Goal: Task Accomplishment & Management: Use online tool/utility

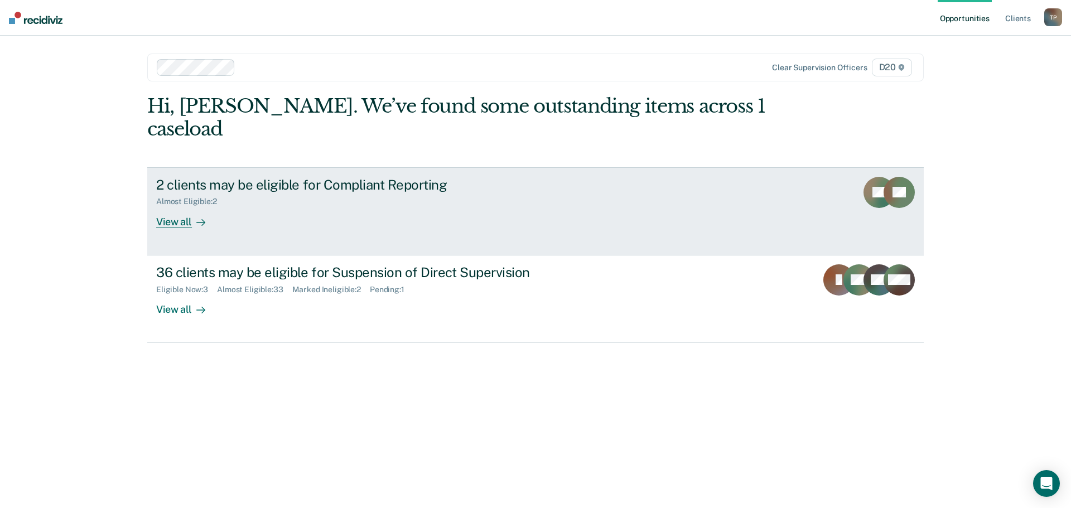
click at [181, 206] on div "View all" at bounding box center [187, 217] width 62 height 22
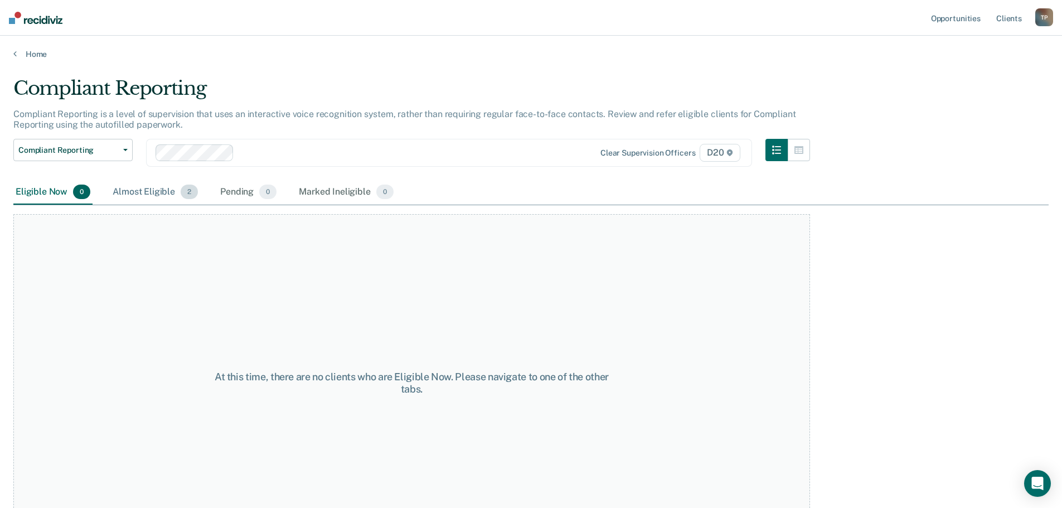
click at [178, 192] on div "Almost Eligible 2" at bounding box center [155, 192] width 90 height 25
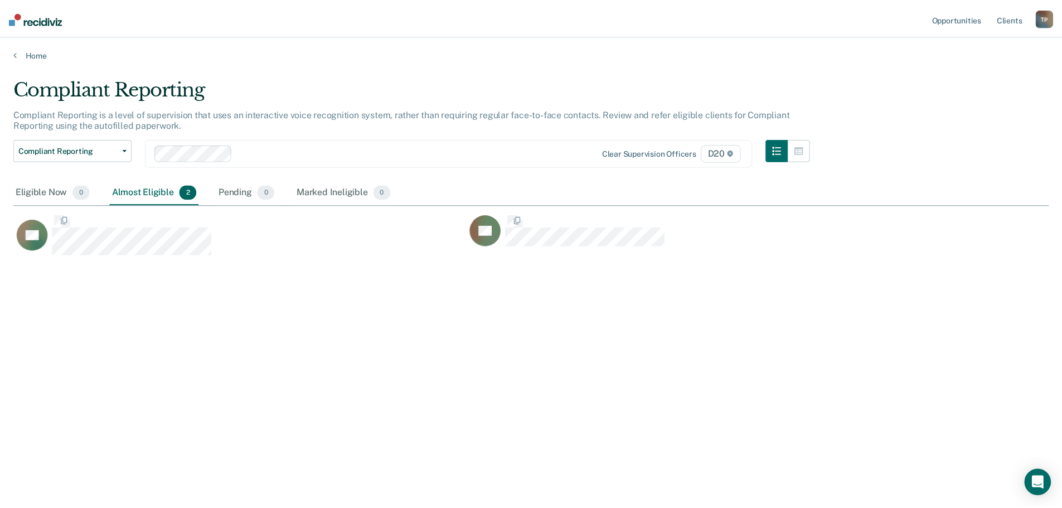
scroll to position [339, 1036]
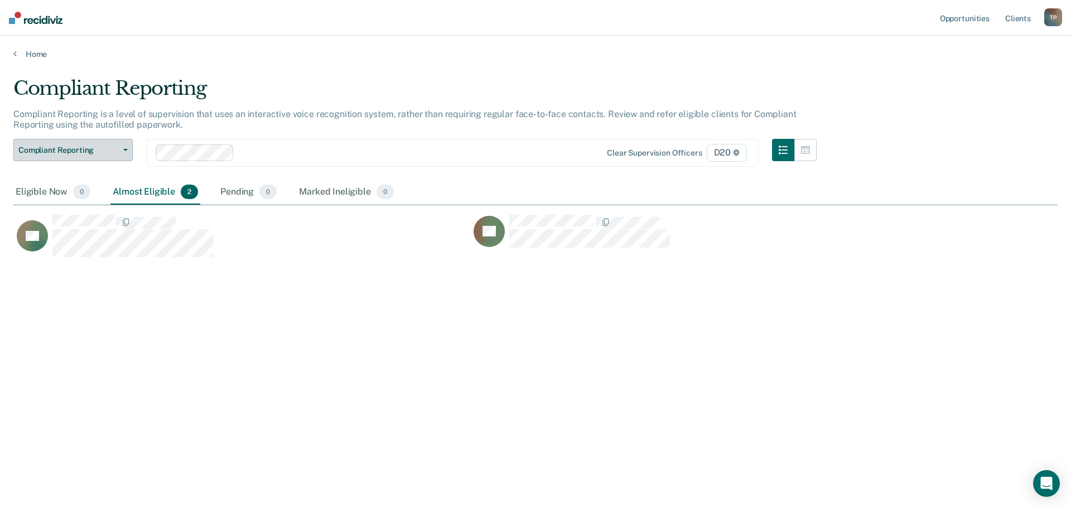
click at [124, 150] on icon "button" at bounding box center [125, 150] width 4 height 2
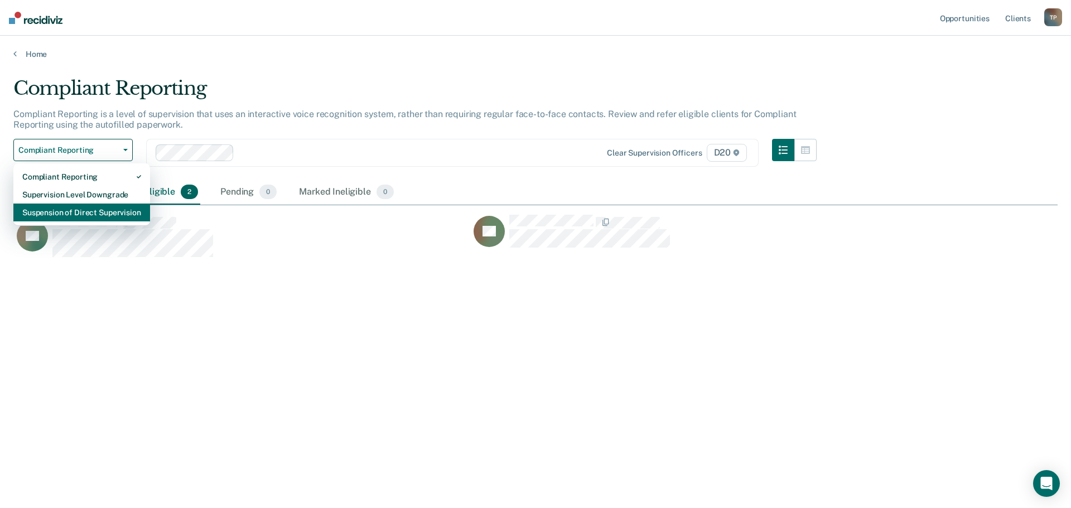
click at [122, 220] on div "Suspension of Direct Supervision" at bounding box center [81, 213] width 119 height 18
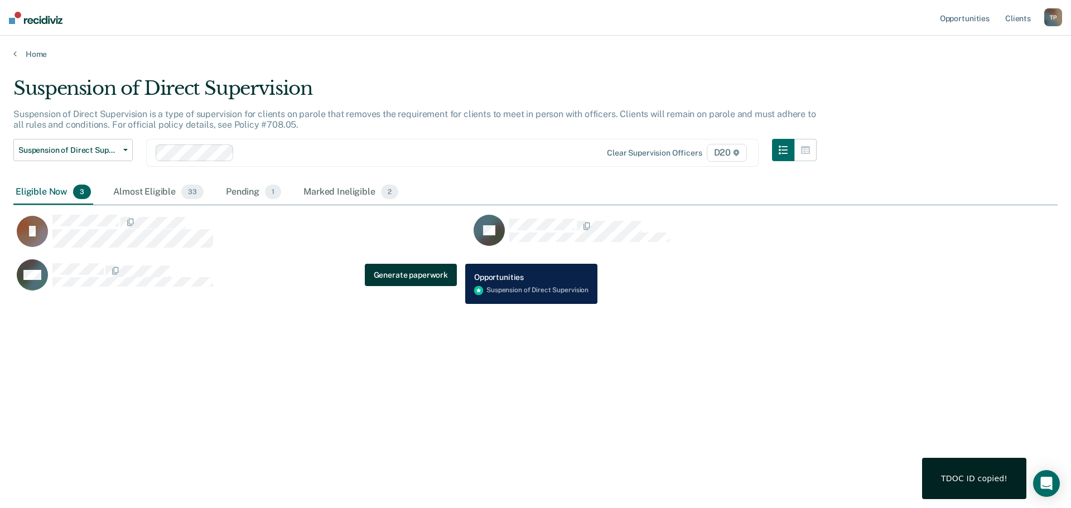
click at [387, 271] on button "Generate paperwork" at bounding box center [411, 275] width 92 height 22
